Goal: Transaction & Acquisition: Purchase product/service

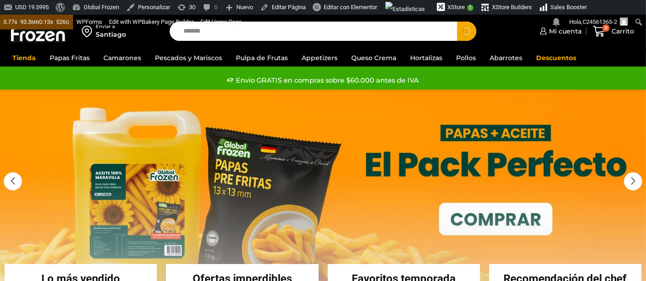
click at [457, 22] on button "Search" at bounding box center [466, 31] width 19 height 19
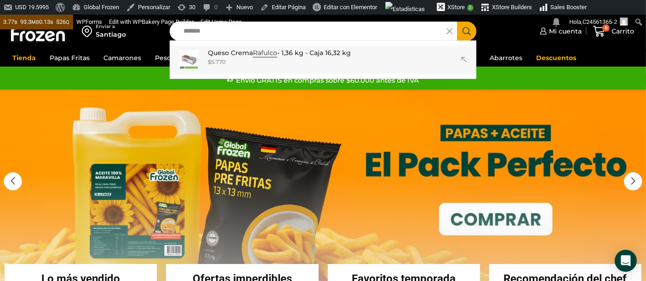
click at [231, 66] on link "Queso Crema Rafulco - 1,36 kg - Caja 16,32 kg In stock $ 5.770" at bounding box center [323, 60] width 306 height 29
type input "**********"
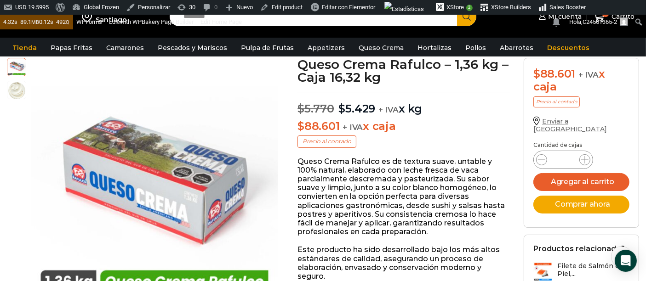
scroll to position [84, 0]
